Goal: Information Seeking & Learning: Learn about a topic

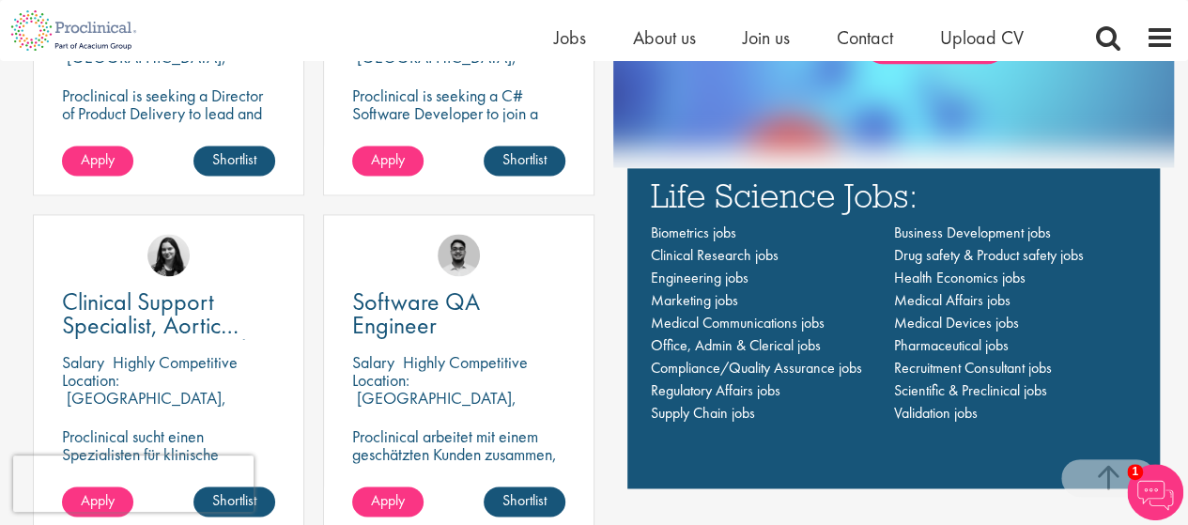
scroll to position [1221, 0]
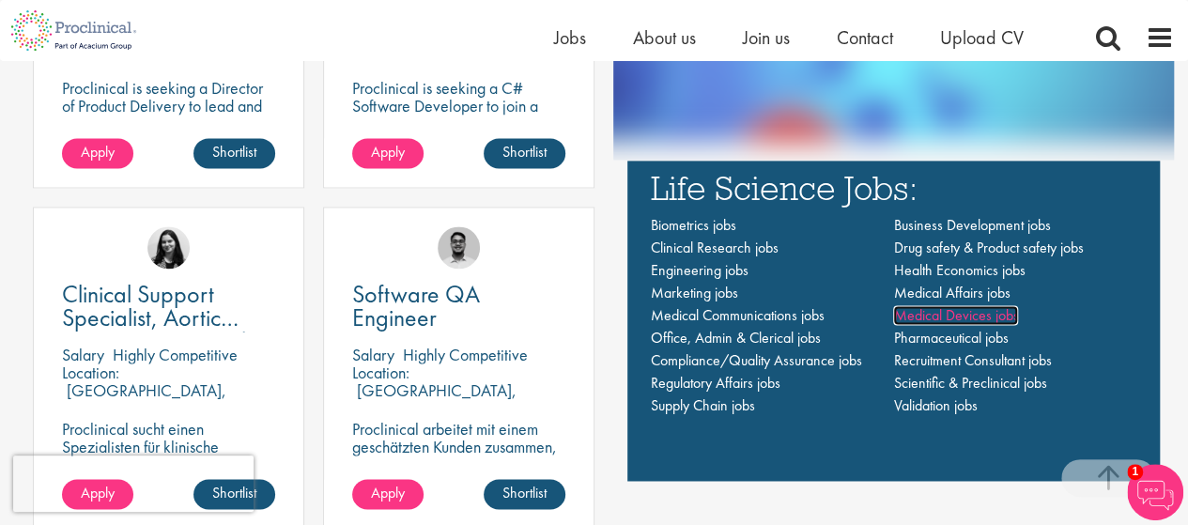
click at [971, 317] on span "Medical Devices jobs" at bounding box center [955, 315] width 125 height 20
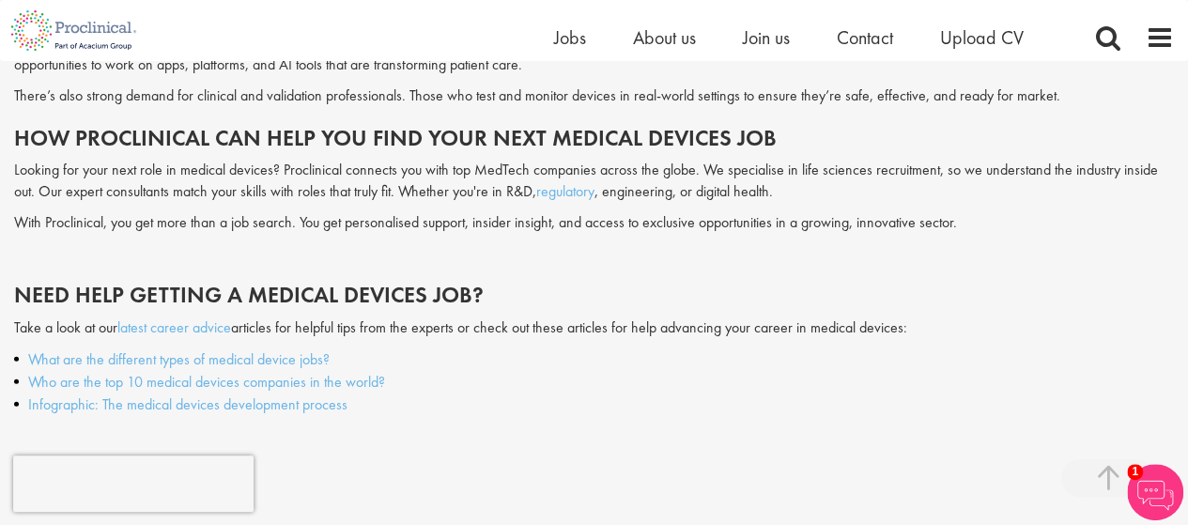
scroll to position [2161, 0]
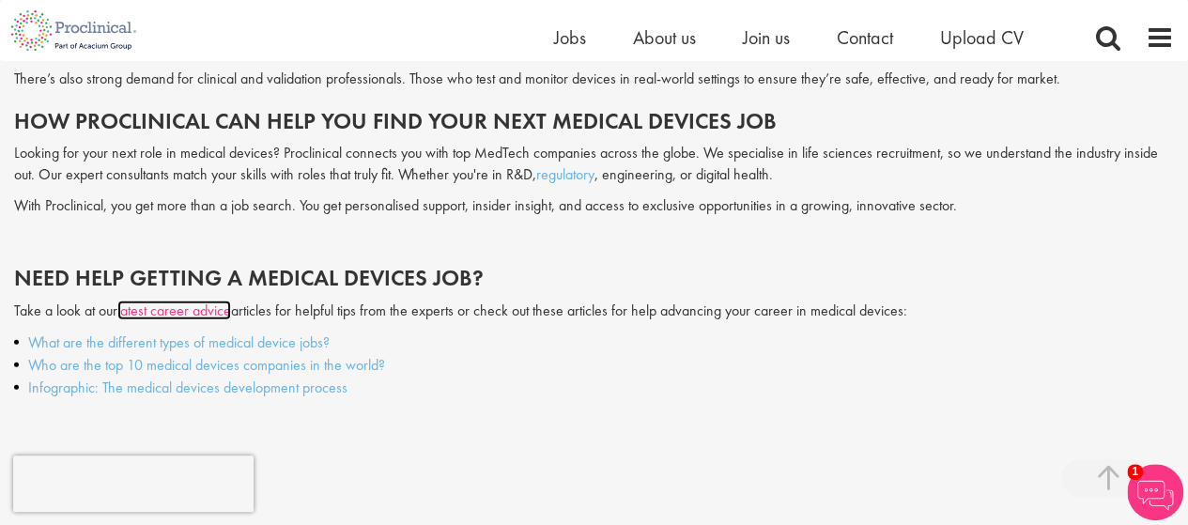
click at [195, 313] on link "latest career advice" at bounding box center [174, 311] width 114 height 20
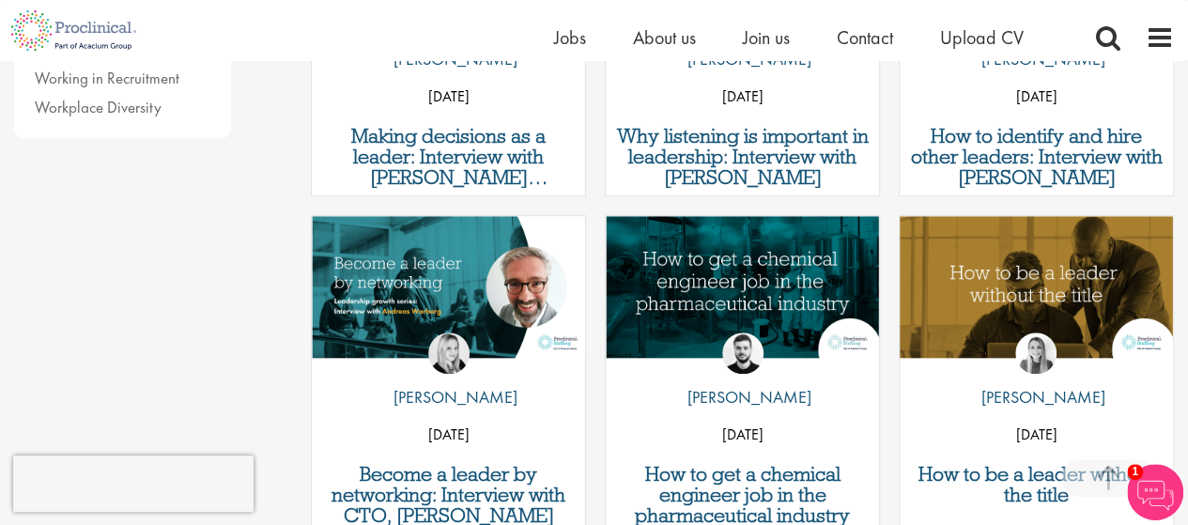
scroll to position [845, 0]
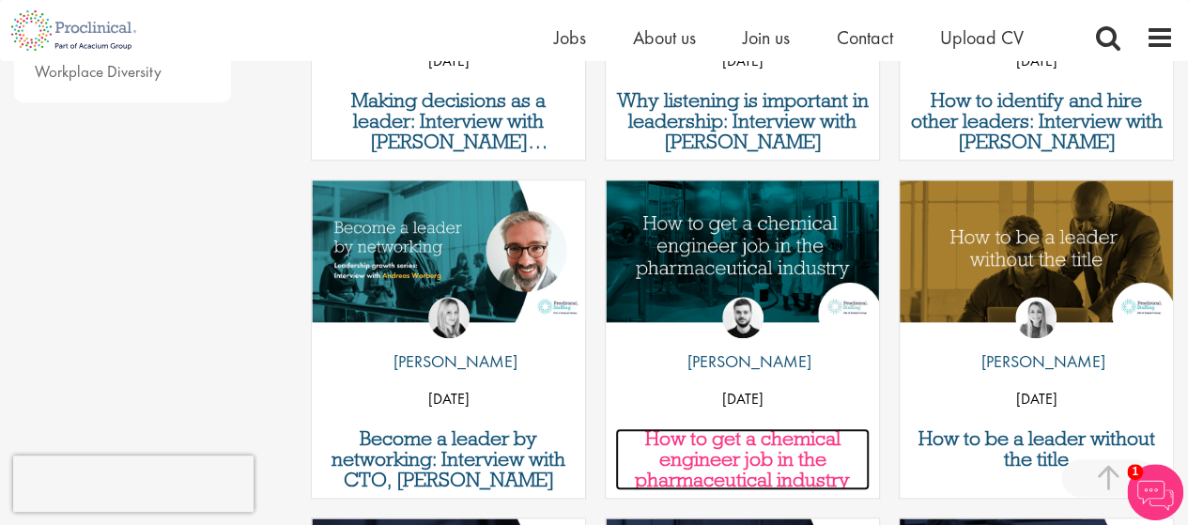
click at [742, 439] on h3 "How to get a chemical engineer job in the pharmaceutical industry" at bounding box center [742, 459] width 255 height 62
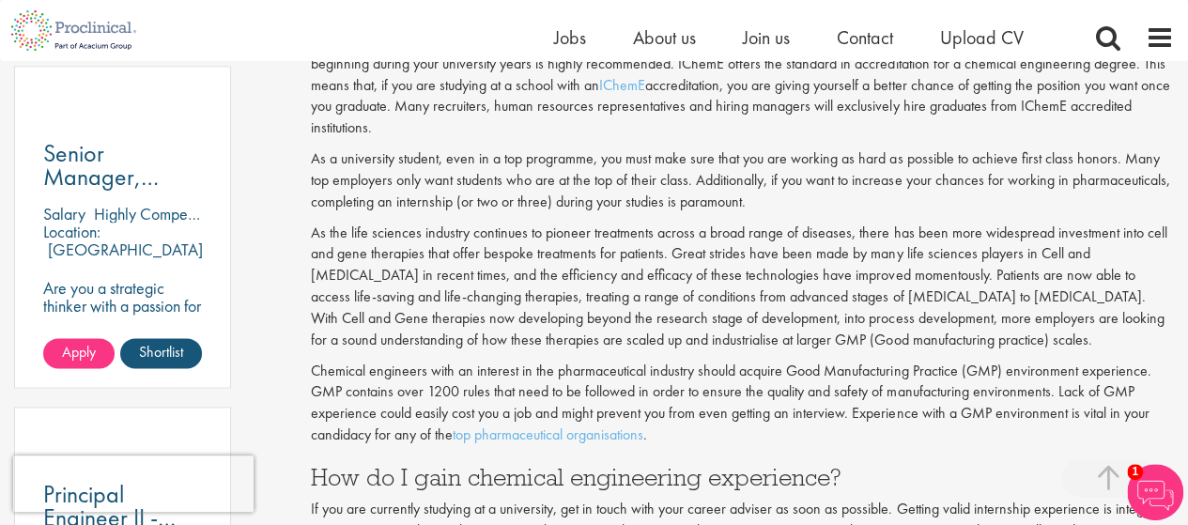
scroll to position [845, 0]
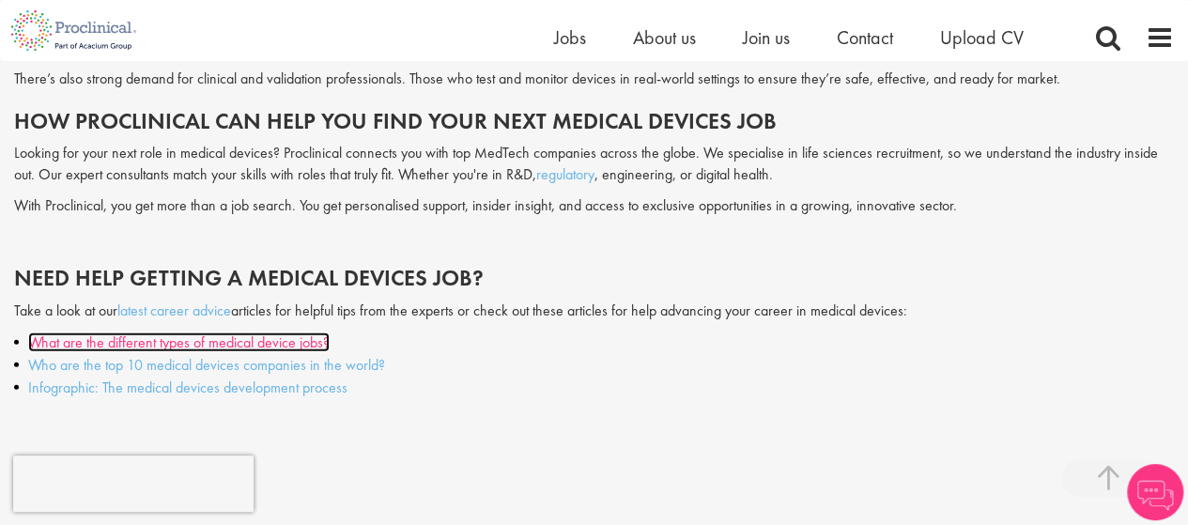
click at [303, 339] on link "What are the different types of medical device jobs?" at bounding box center [179, 343] width 302 height 20
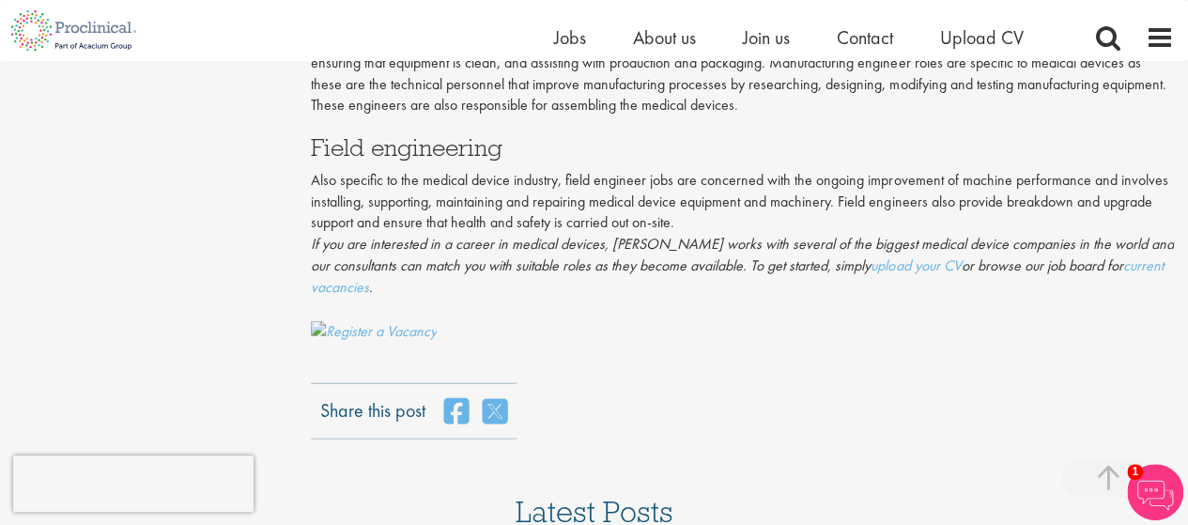
scroll to position [2067, 0]
